Goal: Transaction & Acquisition: Purchase product/service

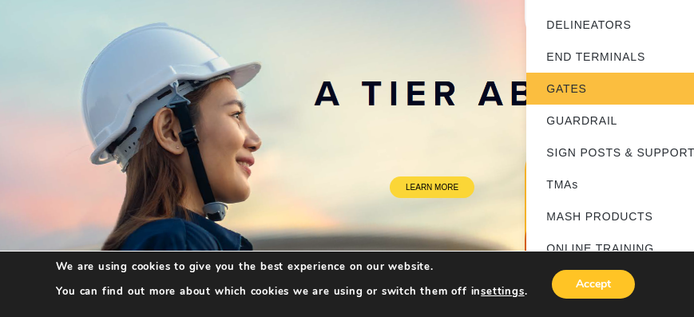
scroll to position [137, 0]
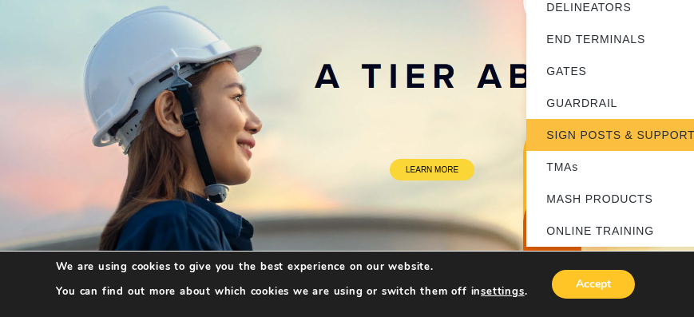
click at [586, 129] on link "SIGN POSTS & SUPPORTS" at bounding box center [627, 135] width 200 height 32
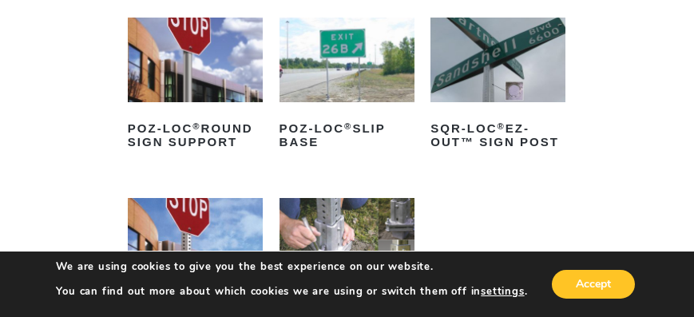
scroll to position [228, 0]
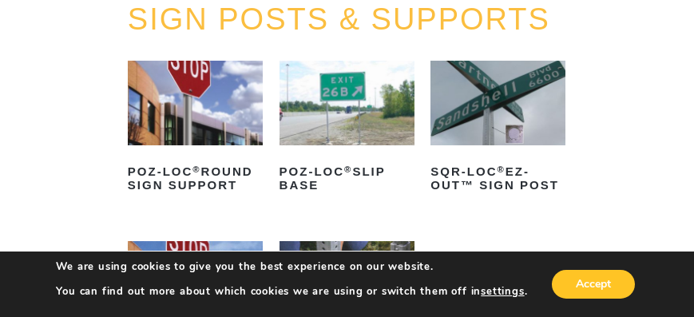
click at [479, 113] on img at bounding box center [498, 103] width 135 height 85
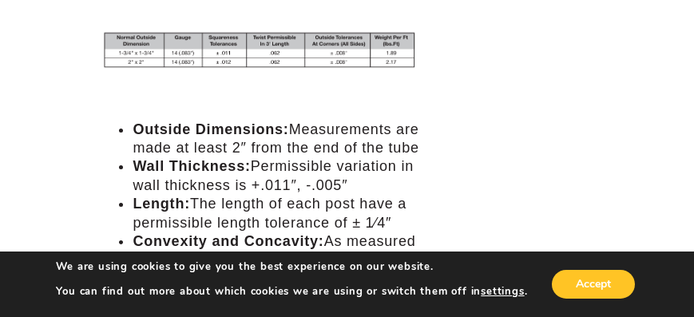
scroll to position [1871, 0]
